Goal: Information Seeking & Learning: Compare options

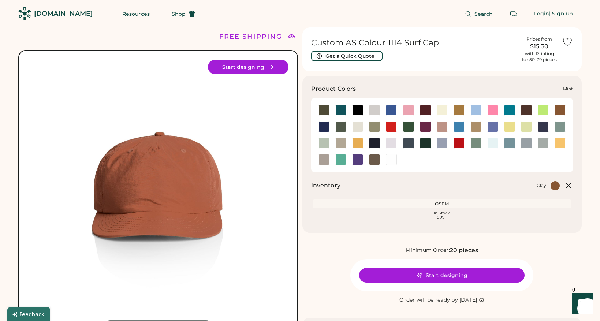
click at [323, 143] on div at bounding box center [324, 143] width 11 height 11
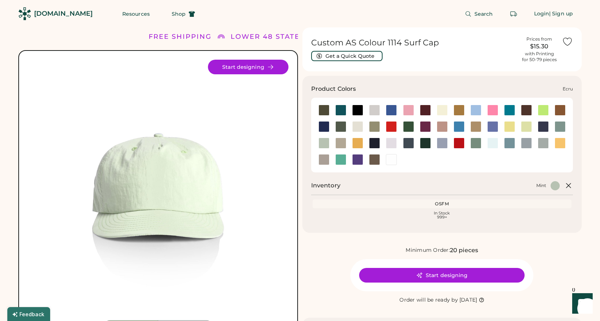
click at [356, 126] on div at bounding box center [357, 126] width 11 height 11
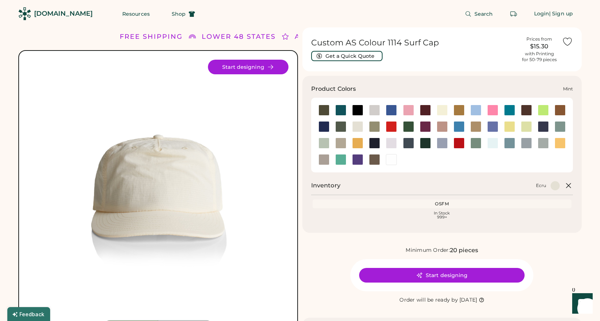
click at [327, 141] on div at bounding box center [324, 143] width 11 height 11
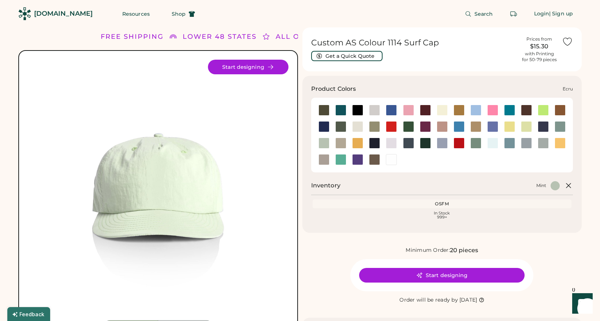
click at [360, 126] on div at bounding box center [357, 126] width 11 height 11
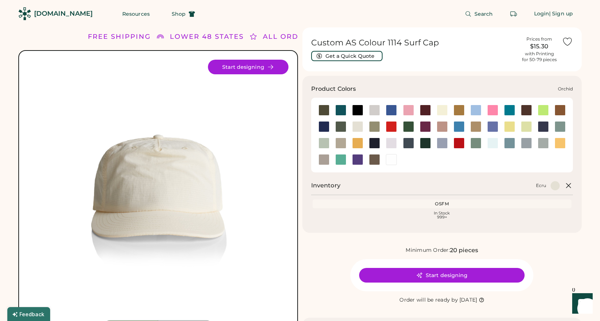
click at [392, 141] on div at bounding box center [391, 143] width 11 height 11
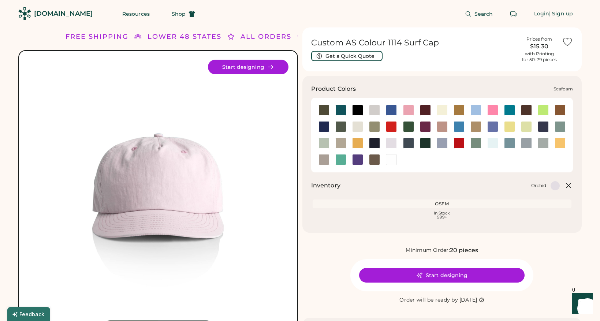
click at [494, 145] on div at bounding box center [493, 143] width 11 height 11
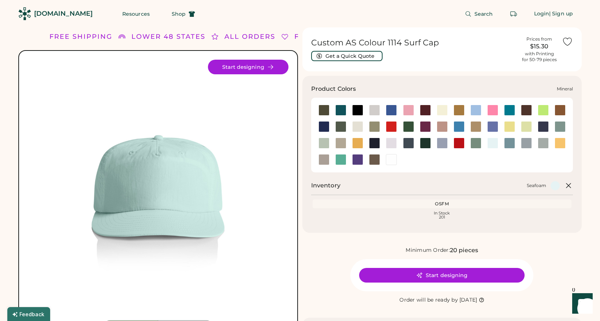
click at [561, 129] on div at bounding box center [560, 126] width 11 height 11
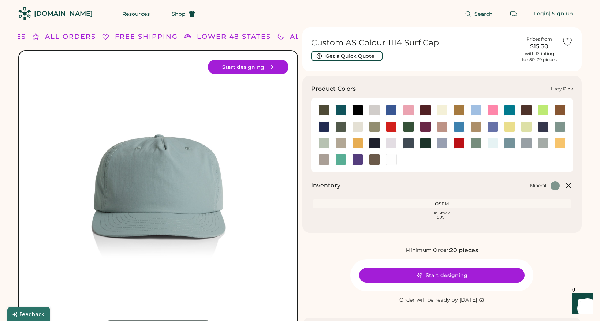
click at [443, 127] on div at bounding box center [442, 126] width 11 height 11
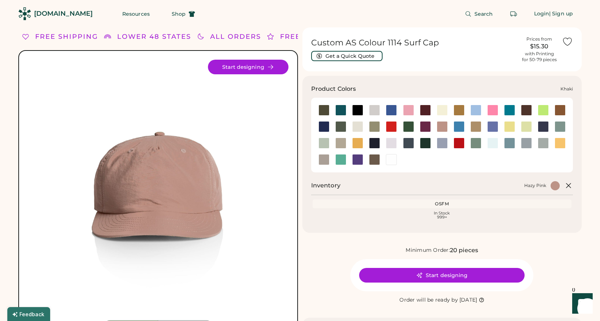
click at [477, 128] on div at bounding box center [476, 126] width 11 height 11
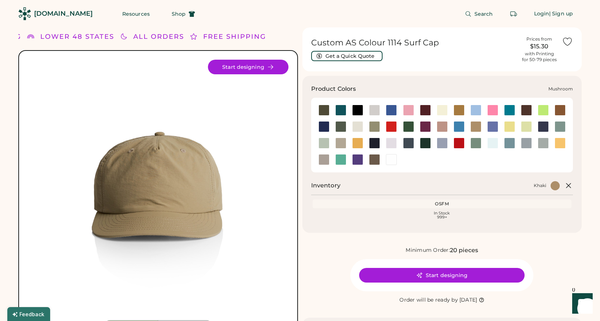
click at [337, 140] on div at bounding box center [341, 143] width 11 height 11
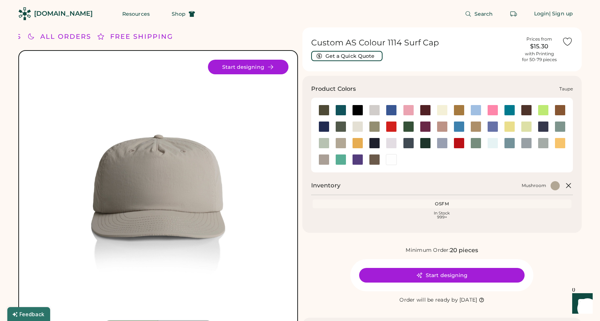
click at [324, 162] on div at bounding box center [324, 159] width 11 height 11
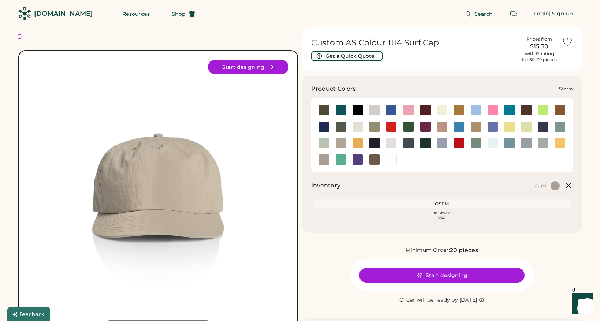
click at [543, 147] on div at bounding box center [543, 143] width 11 height 11
